Goal: Task Accomplishment & Management: Complete application form

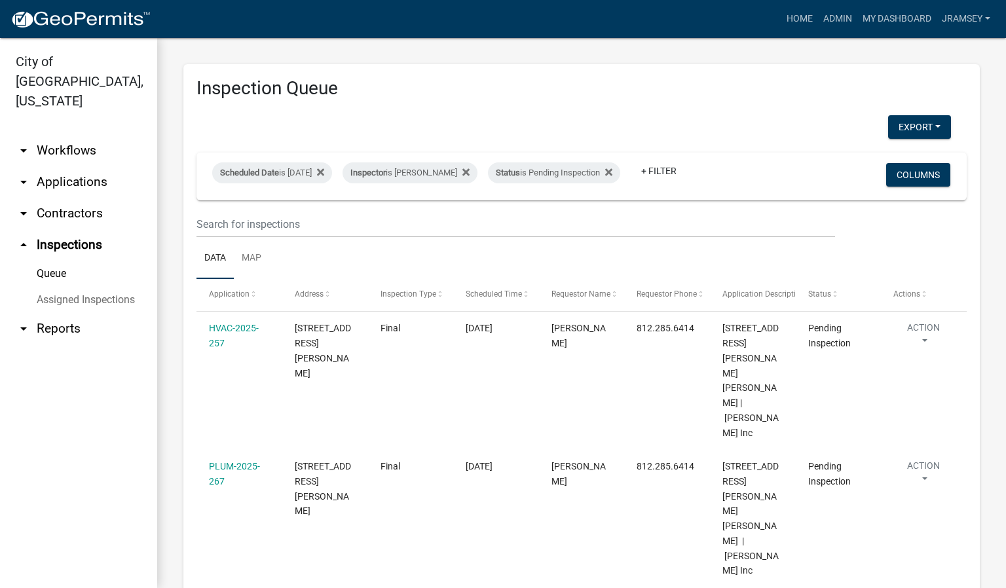
scroll to position [149, 0]
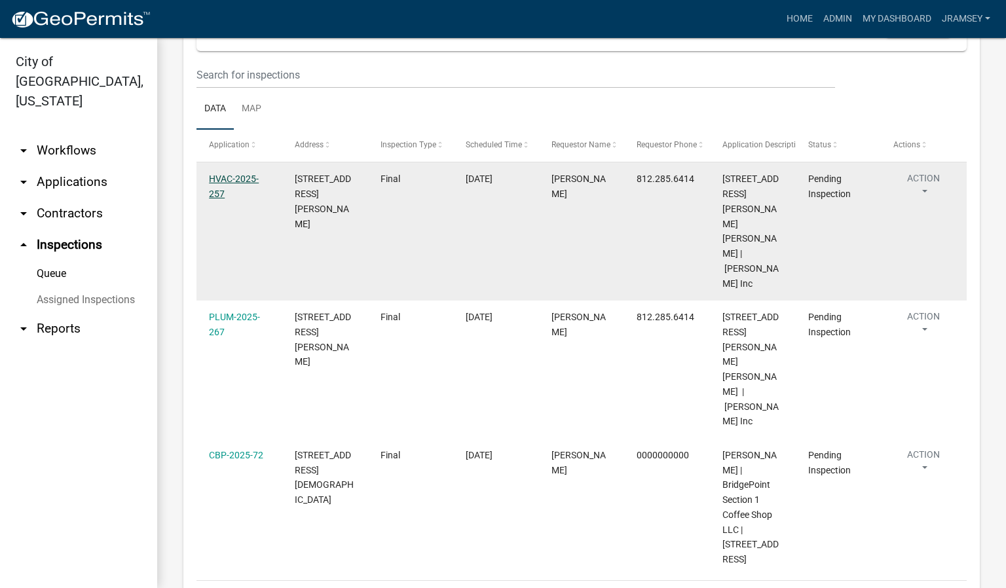
click at [238, 193] on link "HVAC-2025-257" at bounding box center [234, 187] width 50 height 26
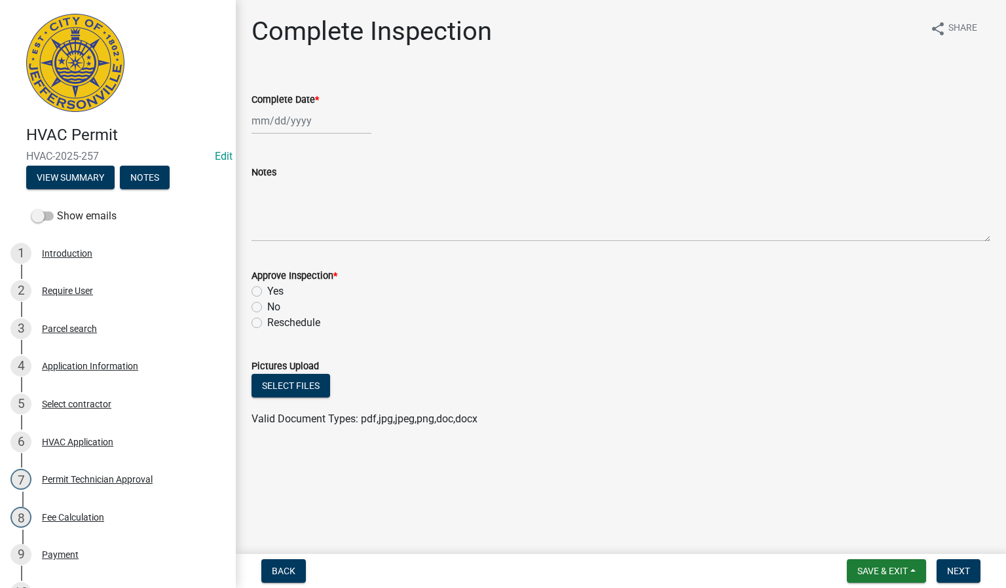
select select "9"
select select "2025"
click at [278, 130] on div "[PERSON_NAME] Feb Mar Apr [PERSON_NAME][DATE] Oct Nov [DATE] 1526 1527 1528 152…" at bounding box center [311, 120] width 120 height 27
click at [265, 227] on div "15" at bounding box center [264, 232] width 21 height 21
type input "[DATE]"
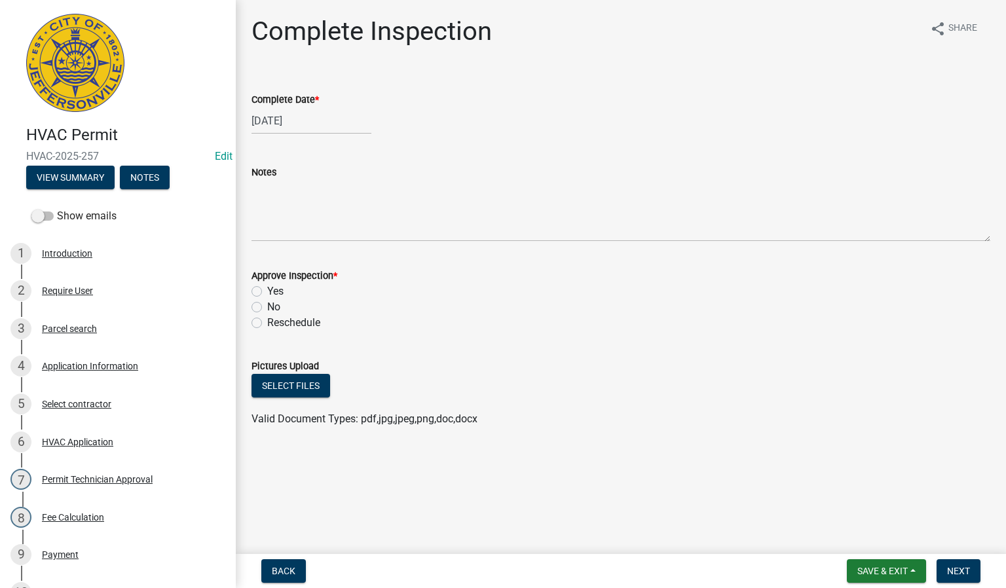
click at [267, 287] on label "Yes" at bounding box center [275, 292] width 16 height 16
click at [267, 287] on input "Yes" at bounding box center [271, 288] width 9 height 9
radio input "true"
click at [957, 572] on span "Next" at bounding box center [958, 571] width 23 height 10
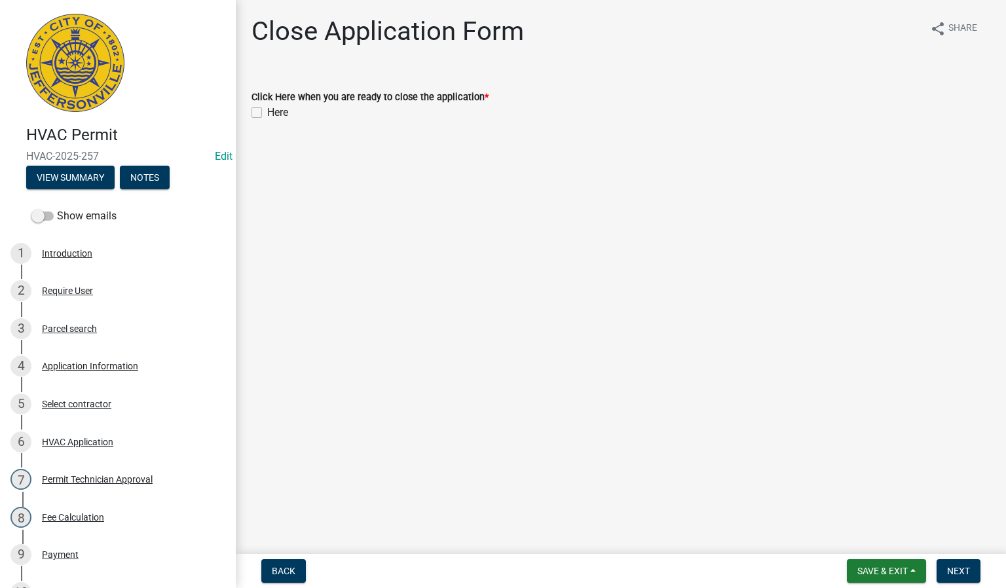
click at [267, 112] on label "Here" at bounding box center [277, 113] width 21 height 16
click at [267, 112] on input "Here" at bounding box center [271, 109] width 9 height 9
checkbox input "true"
click at [947, 572] on span "Next" at bounding box center [958, 571] width 23 height 10
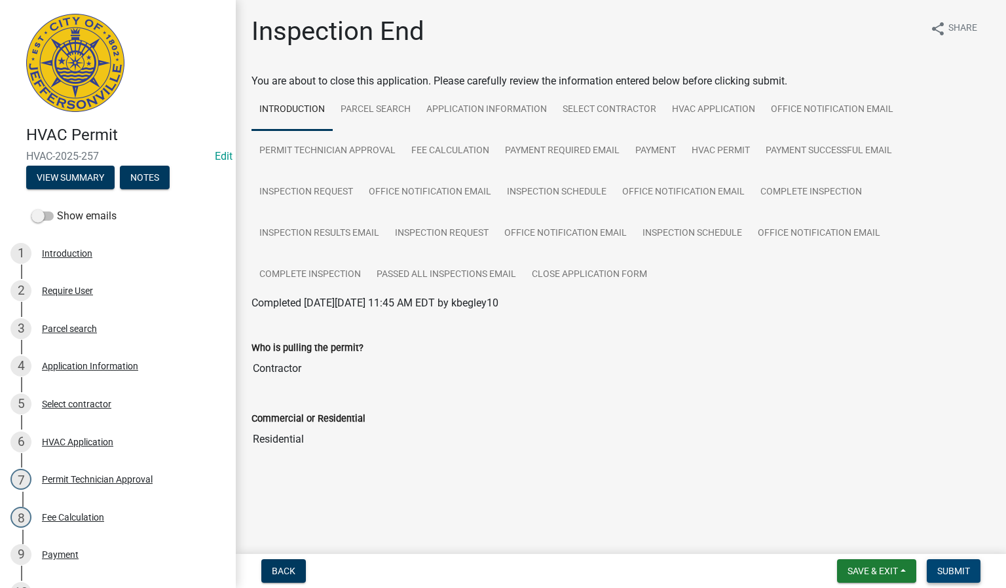
click at [957, 566] on span "Submit" at bounding box center [953, 571] width 33 height 10
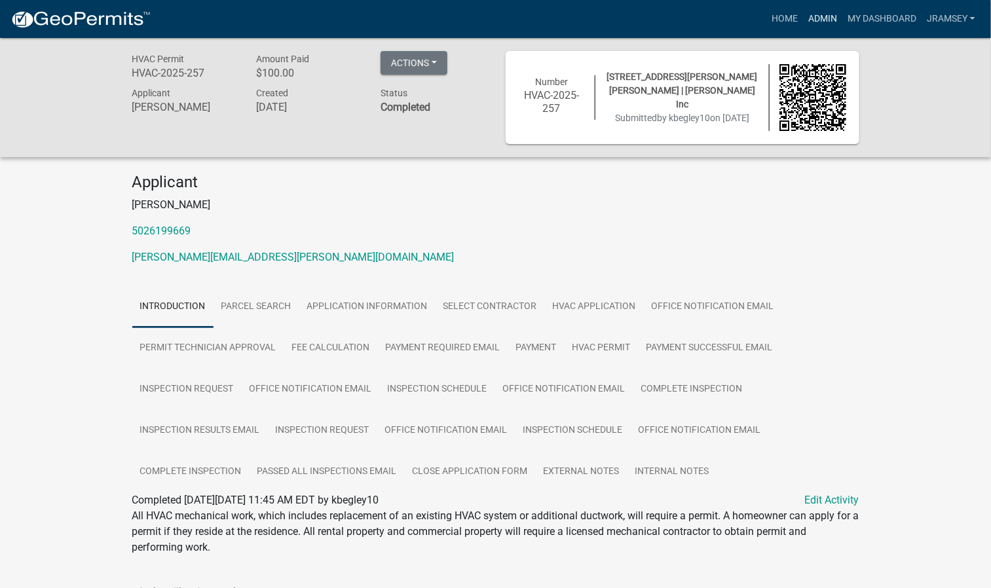
click at [825, 18] on link "Admin" at bounding box center [822, 19] width 39 height 25
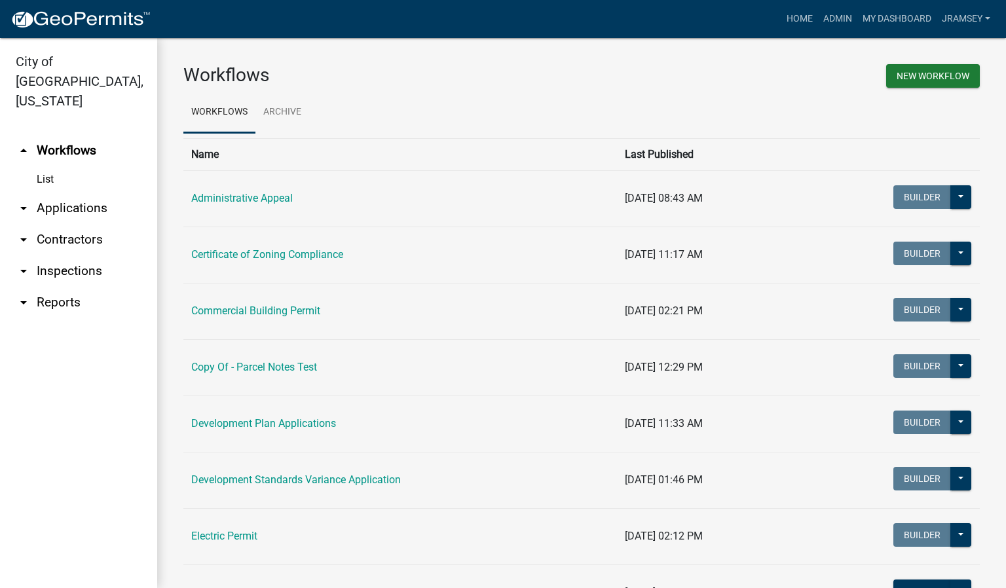
click at [83, 255] on link "arrow_drop_down Inspections" at bounding box center [78, 270] width 157 height 31
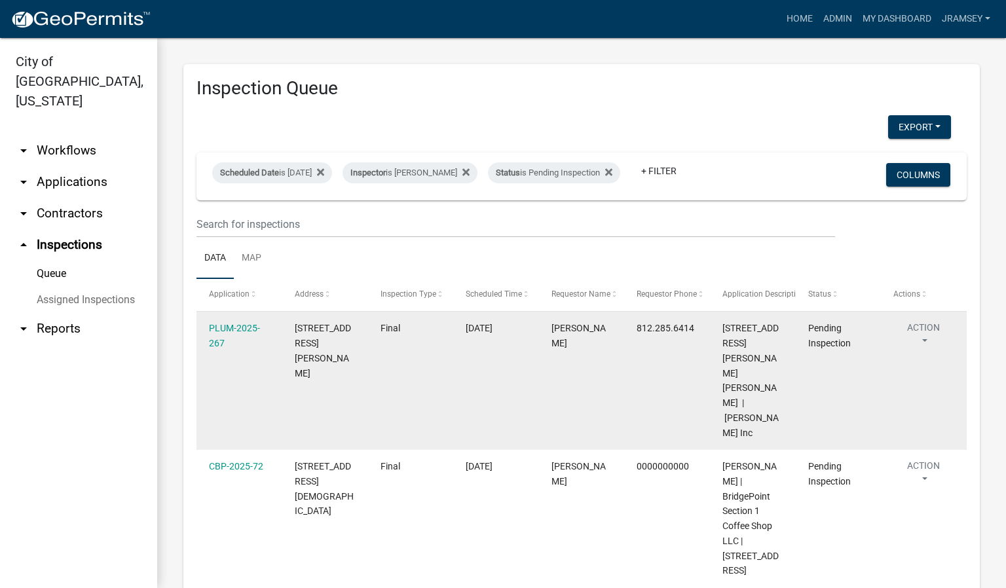
click at [234, 346] on div "PLUM-2025-267" at bounding box center [239, 336] width 60 height 30
click at [236, 340] on link "PLUM-2025-267" at bounding box center [234, 336] width 51 height 26
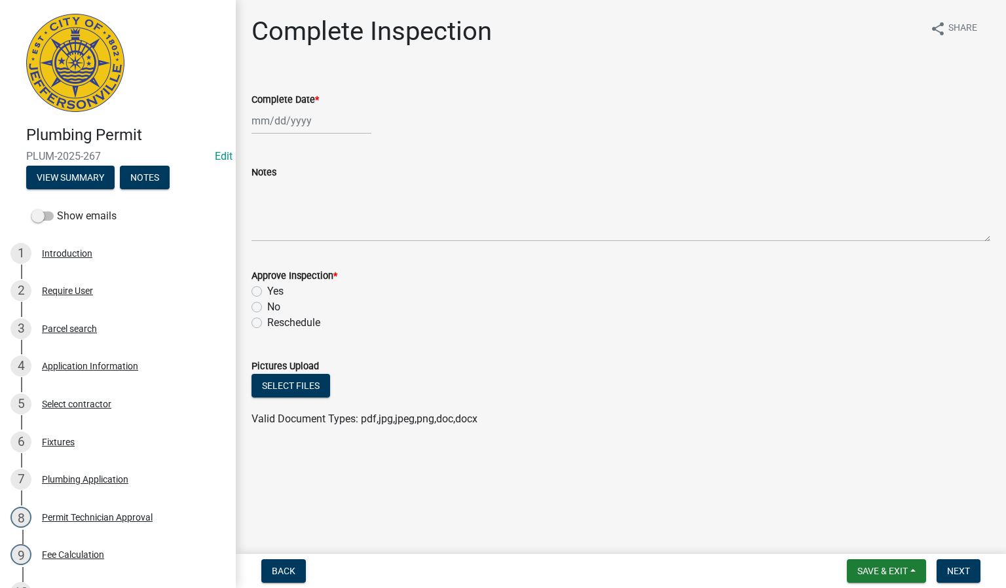
click at [291, 120] on div at bounding box center [311, 120] width 120 height 27
select select "9"
select select "2025"
click at [267, 226] on div "15" at bounding box center [264, 232] width 21 height 21
type input "[DATE]"
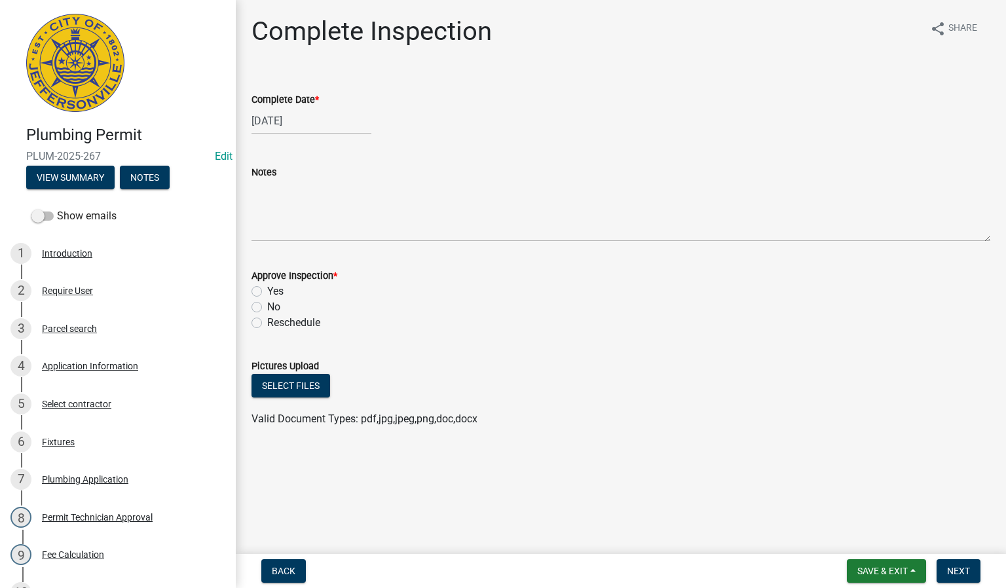
click at [267, 287] on label "Yes" at bounding box center [275, 292] width 16 height 16
click at [267, 287] on input "Yes" at bounding box center [271, 288] width 9 height 9
radio input "true"
click at [966, 574] on span "Next" at bounding box center [958, 571] width 23 height 10
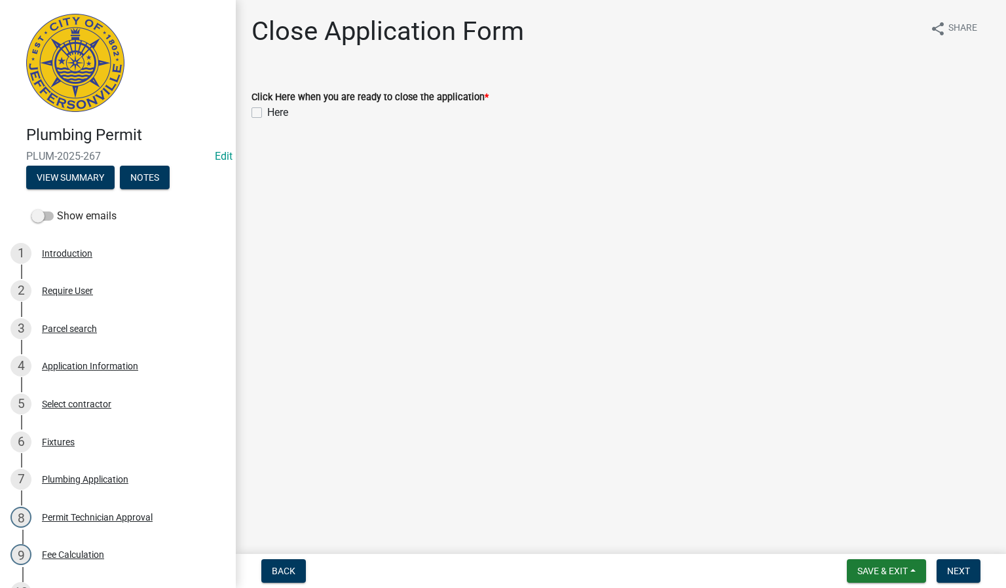
click at [267, 113] on label "Here" at bounding box center [277, 113] width 21 height 16
click at [267, 113] on input "Here" at bounding box center [271, 109] width 9 height 9
checkbox input "true"
click at [957, 574] on span "Next" at bounding box center [958, 571] width 23 height 10
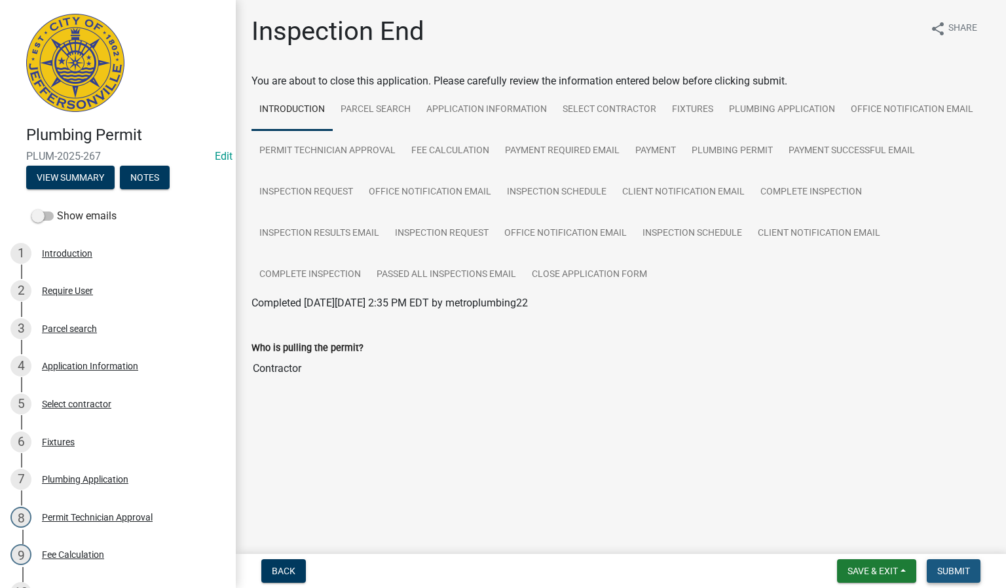
click at [947, 570] on span "Submit" at bounding box center [953, 571] width 33 height 10
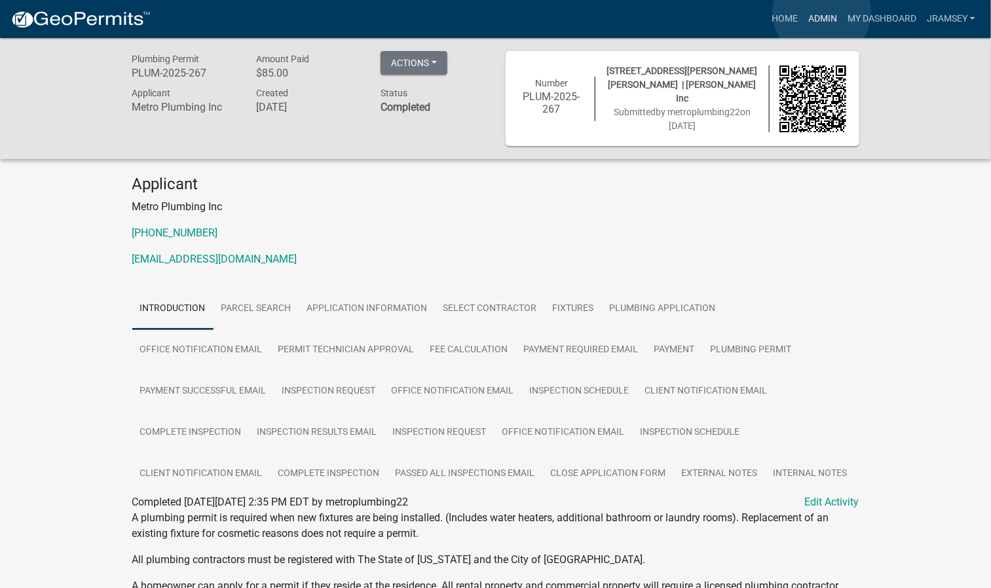
click at [822, 12] on link "Admin" at bounding box center [822, 19] width 39 height 25
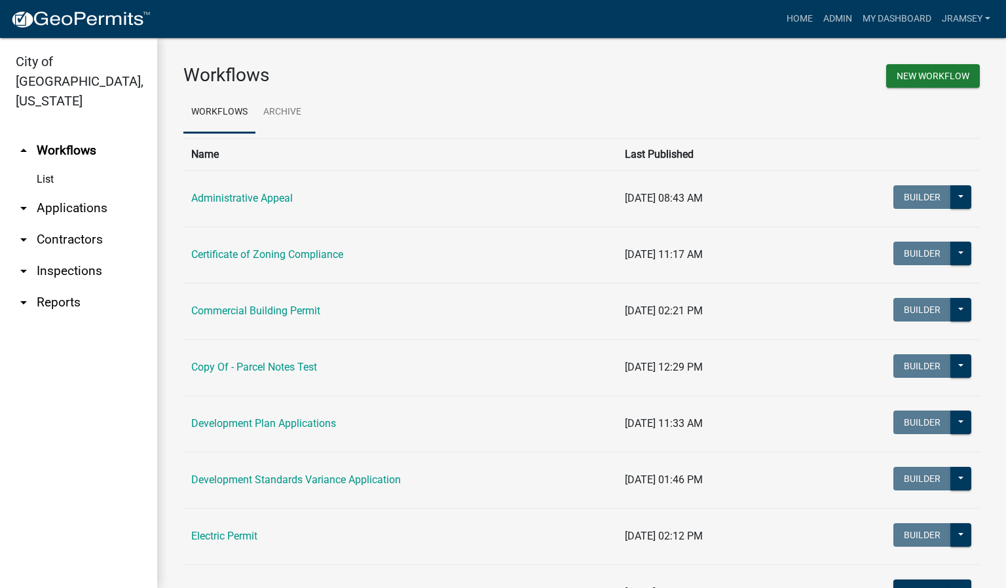
click at [77, 255] on link "arrow_drop_down Inspections" at bounding box center [78, 270] width 157 height 31
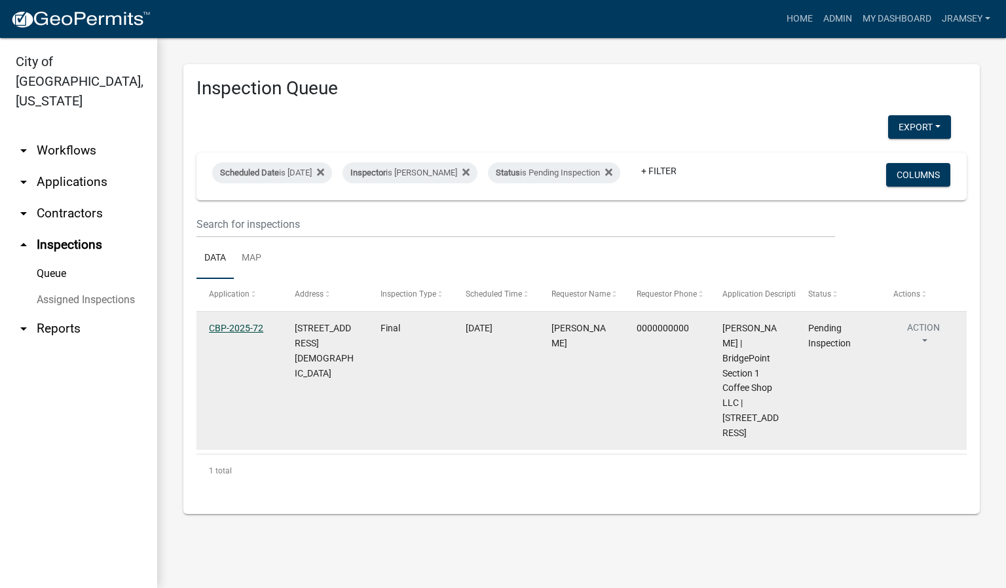
click at [238, 333] on link "CBP-2025-72" at bounding box center [236, 328] width 54 height 10
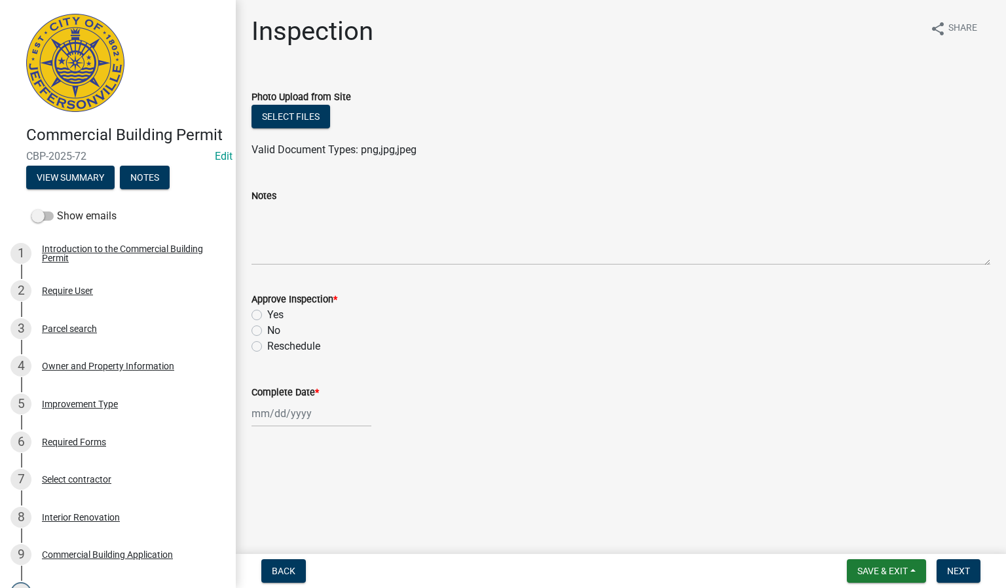
click at [267, 316] on label "Yes" at bounding box center [275, 315] width 16 height 16
click at [267, 316] on input "Yes" at bounding box center [271, 311] width 9 height 9
radio input "true"
click at [275, 411] on div at bounding box center [311, 413] width 120 height 27
select select "9"
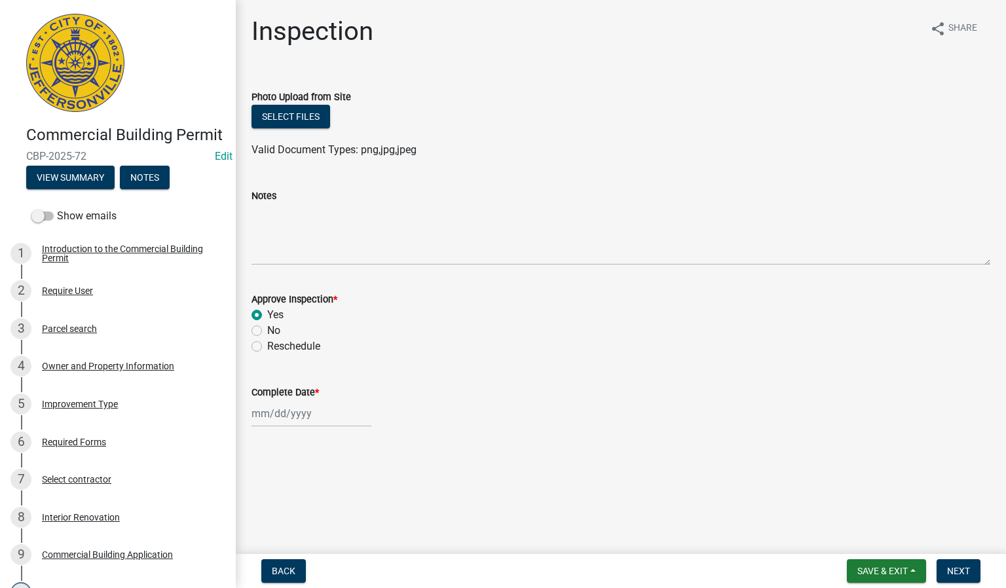
select select "2025"
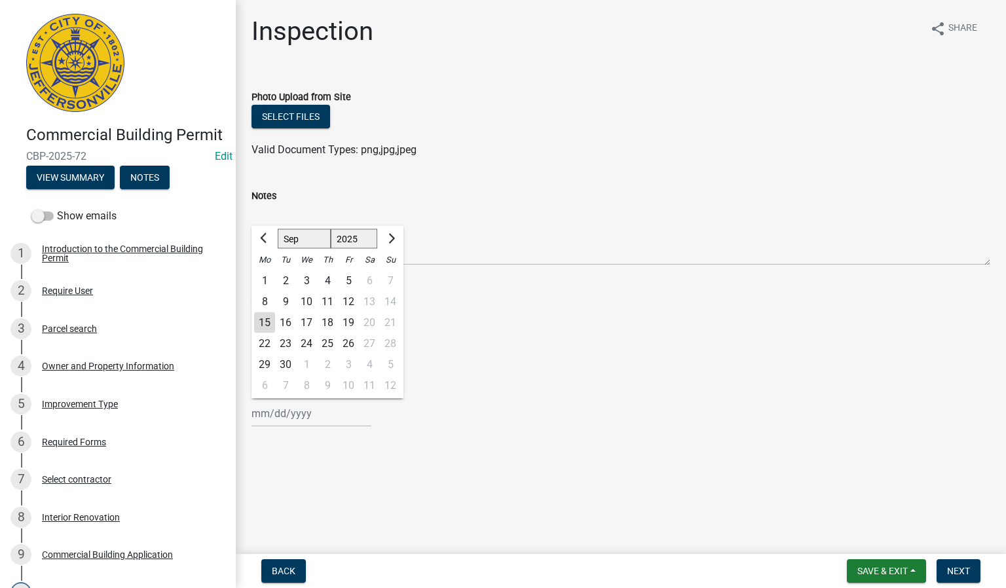
click at [266, 323] on div "15" at bounding box center [264, 322] width 21 height 21
type input "[DATE]"
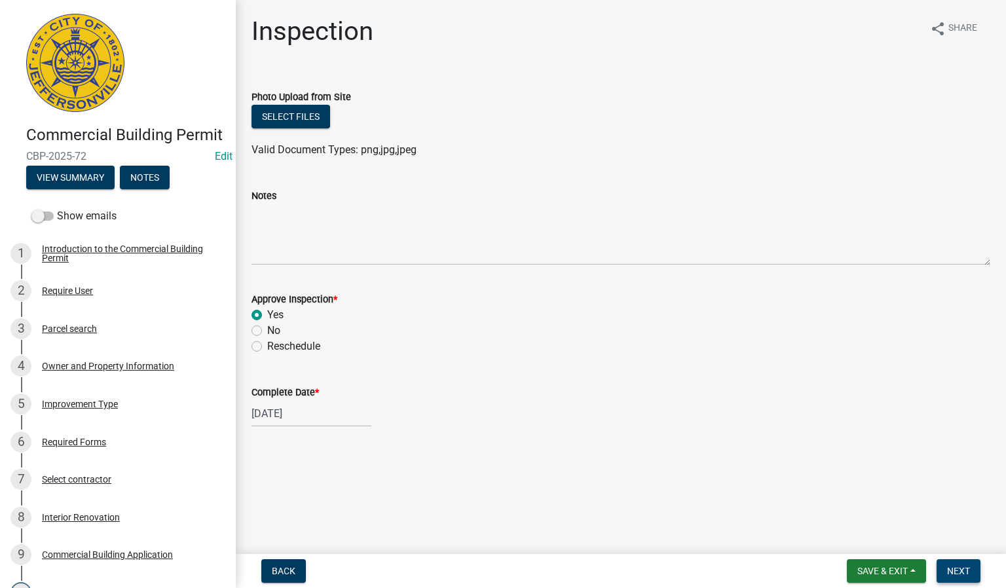
click at [957, 564] on button "Next" at bounding box center [958, 571] width 44 height 24
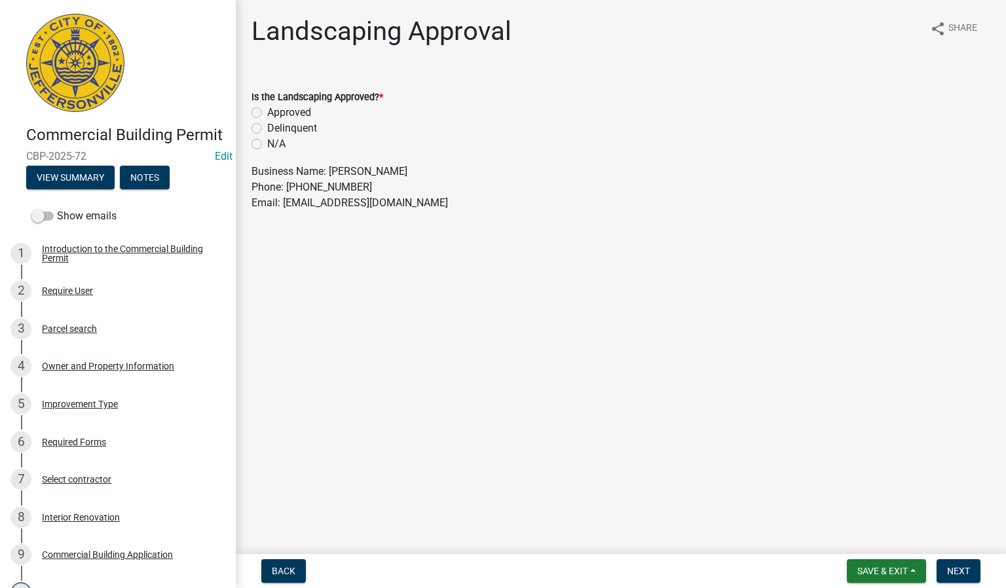
click at [267, 140] on label "N/A" at bounding box center [276, 144] width 18 height 16
click at [267, 140] on input "N/A" at bounding box center [271, 140] width 9 height 9
radio input "true"
click at [951, 564] on button "Next" at bounding box center [958, 571] width 44 height 24
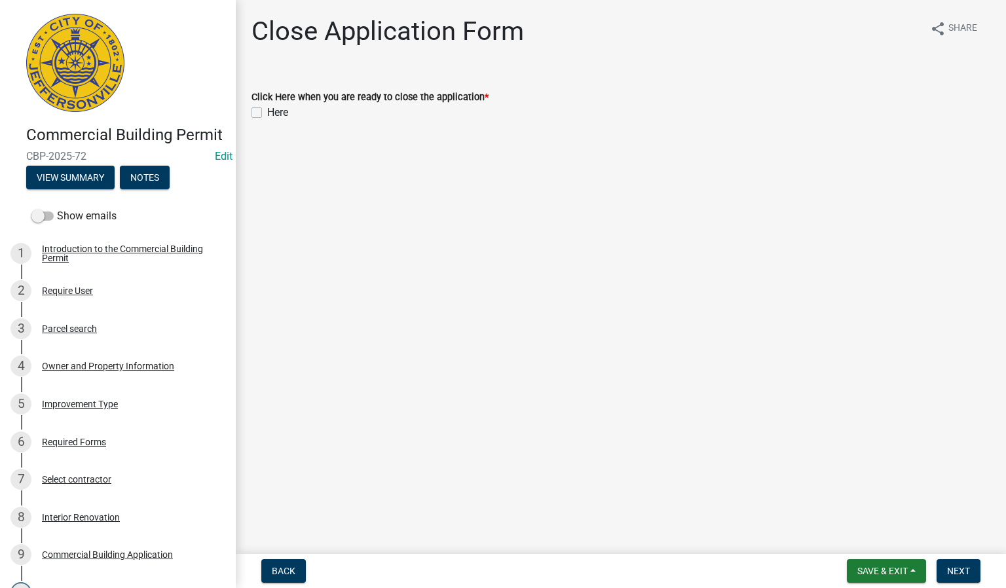
click at [267, 109] on label "Here" at bounding box center [277, 113] width 21 height 16
click at [267, 109] on input "Here" at bounding box center [271, 109] width 9 height 9
checkbox input "true"
click at [953, 572] on span "Next" at bounding box center [958, 571] width 23 height 10
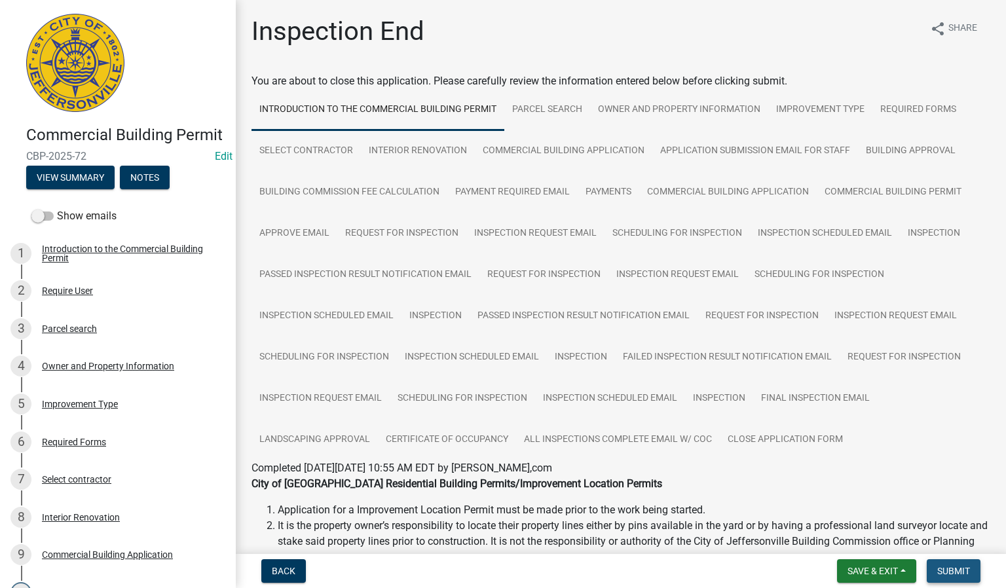
click at [951, 564] on button "Submit" at bounding box center [953, 571] width 54 height 24
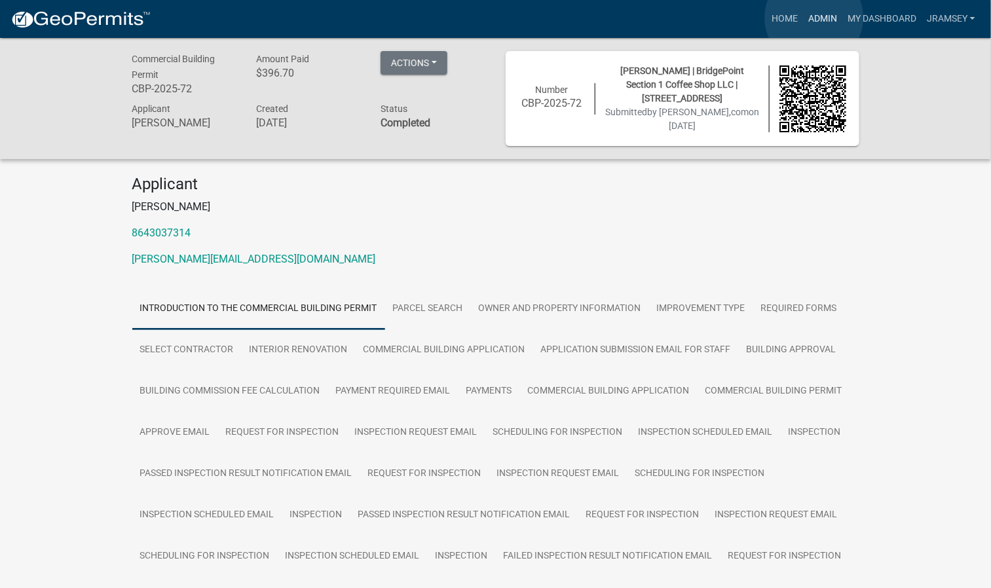
click at [815, 18] on link "Admin" at bounding box center [822, 19] width 39 height 25
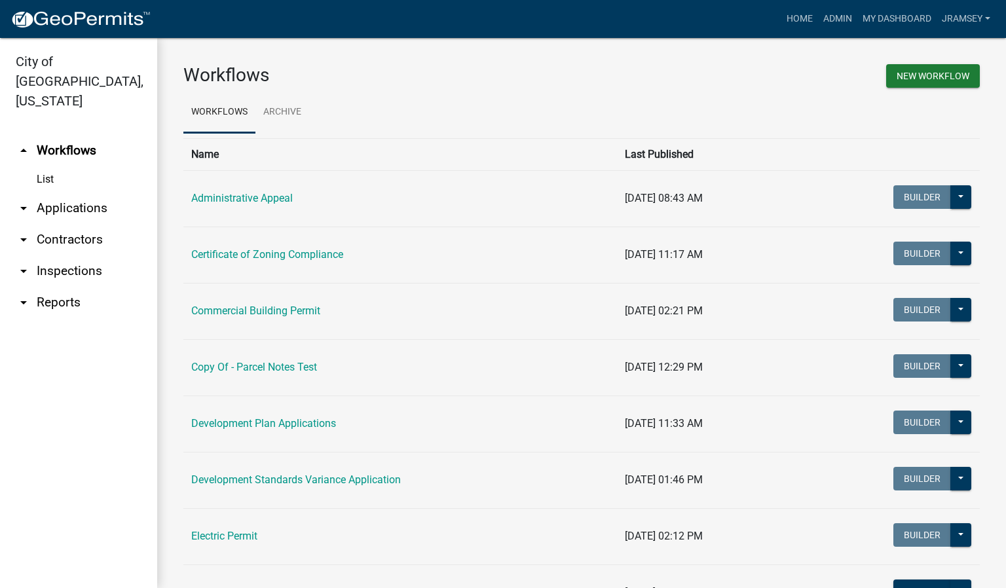
click at [75, 255] on link "arrow_drop_down Inspections" at bounding box center [78, 270] width 157 height 31
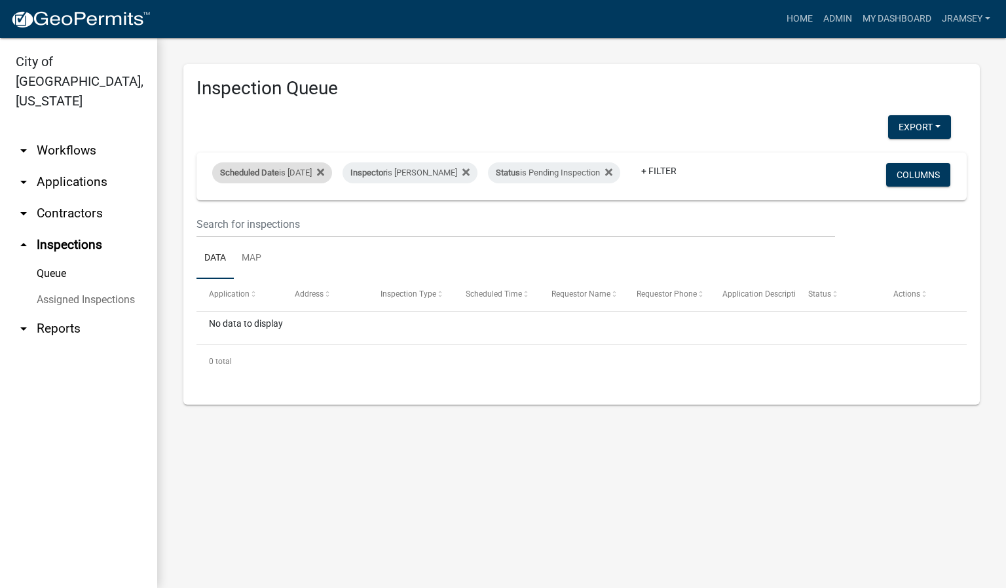
click at [301, 170] on div "Scheduled Date is [DATE]" at bounding box center [272, 172] width 120 height 21
click at [323, 214] on input "[DATE]" at bounding box center [284, 211] width 92 height 27
type input "[DATE]"
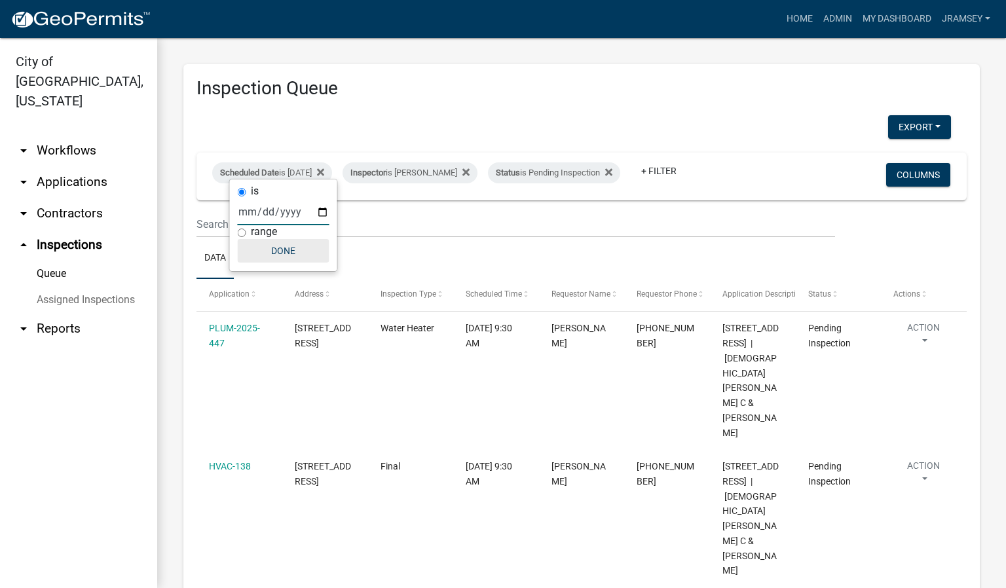
click at [285, 248] on button "Done" at bounding box center [284, 251] width 92 height 24
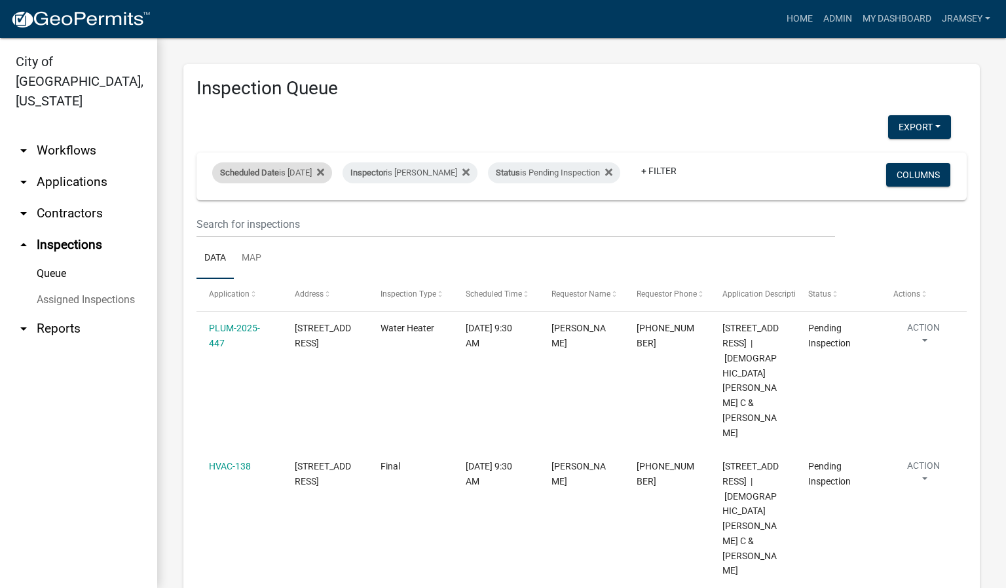
click at [324, 168] on div "Scheduled Date is [DATE]" at bounding box center [272, 172] width 120 height 21
click at [323, 215] on input "[DATE]" at bounding box center [284, 211] width 92 height 27
type input "[DATE]"
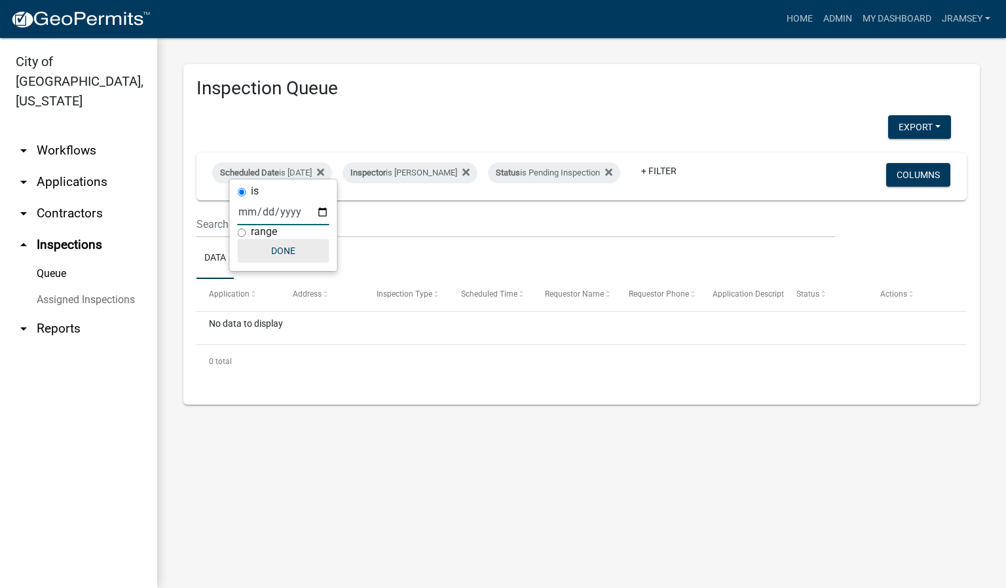
click at [281, 257] on button "Done" at bounding box center [284, 251] width 92 height 24
